Goal: Information Seeking & Learning: Learn about a topic

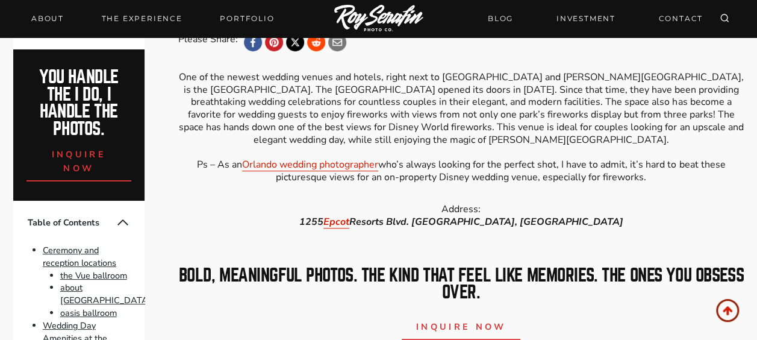
scroll to position [82, 0]
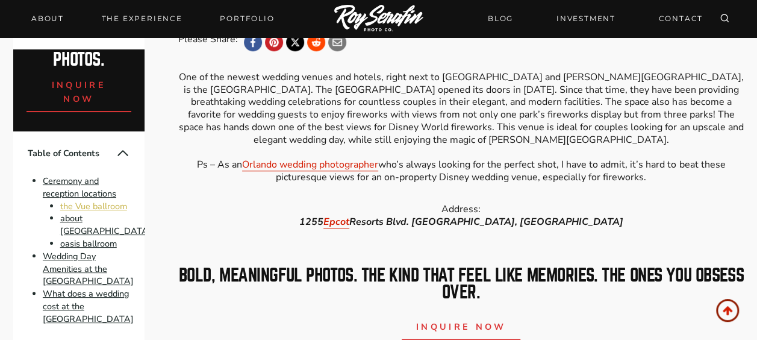
click at [77, 200] on link "the Vue ballroom" at bounding box center [93, 206] width 67 height 12
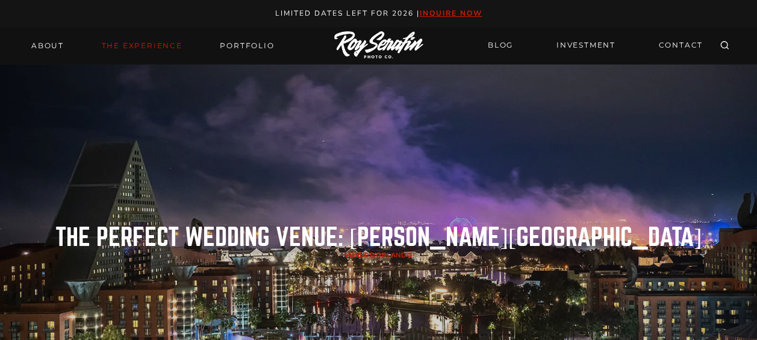
click at [135, 48] on link "THE EXPERIENCE" at bounding box center [142, 45] width 95 height 17
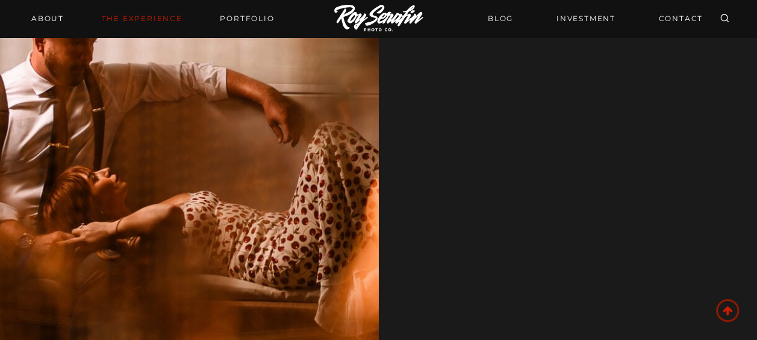
scroll to position [4335, 0]
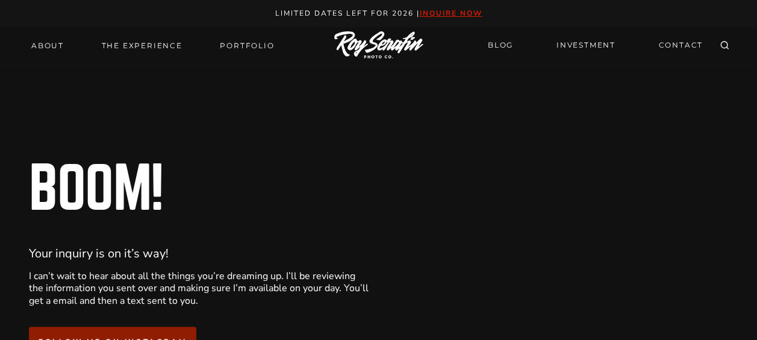
click at [384, 34] on img at bounding box center [378, 45] width 89 height 28
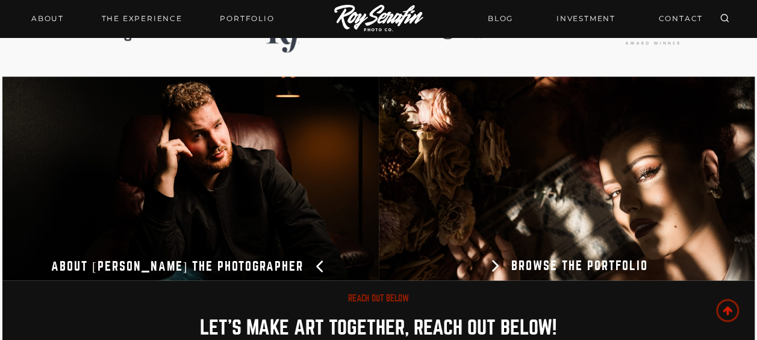
scroll to position [783, 0]
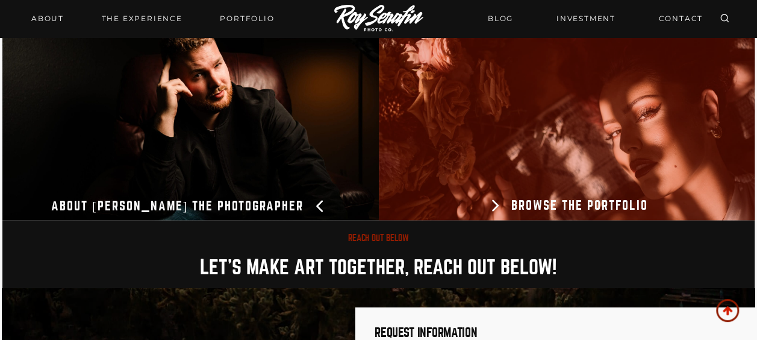
click at [571, 196] on span "Browse the portfolio" at bounding box center [579, 205] width 137 height 19
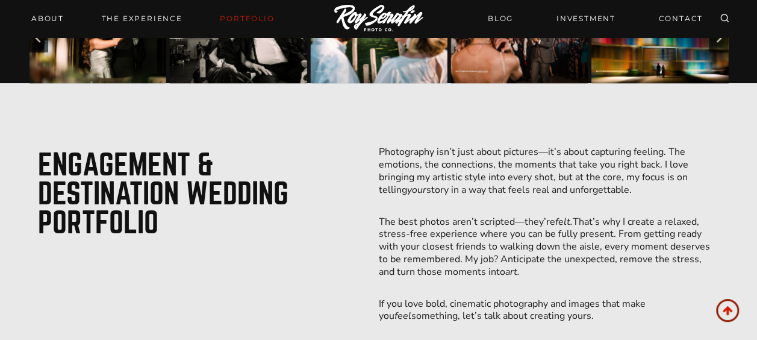
scroll to position [361, 0]
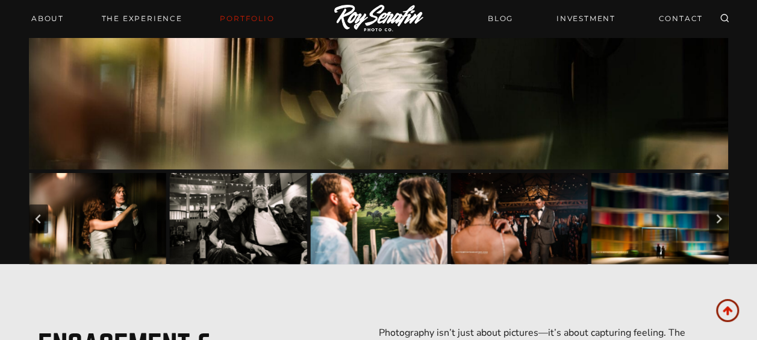
click at [540, 234] on img "Go to slide 4" at bounding box center [519, 219] width 137 height 92
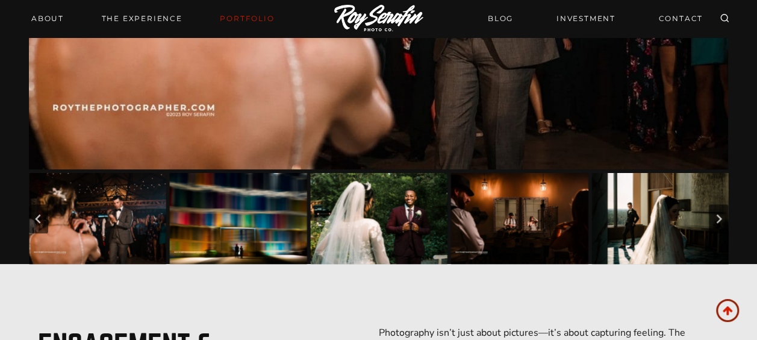
click at [653, 247] on img "Go to slide 8" at bounding box center [659, 219] width 137 height 92
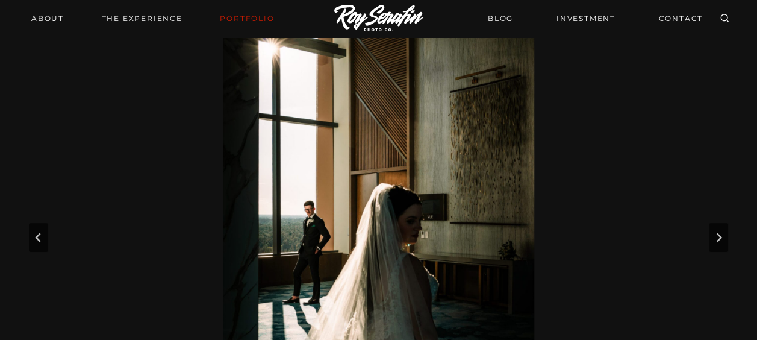
scroll to position [0, 0]
